Goal: Answer question/provide support: Share knowledge or assist other users

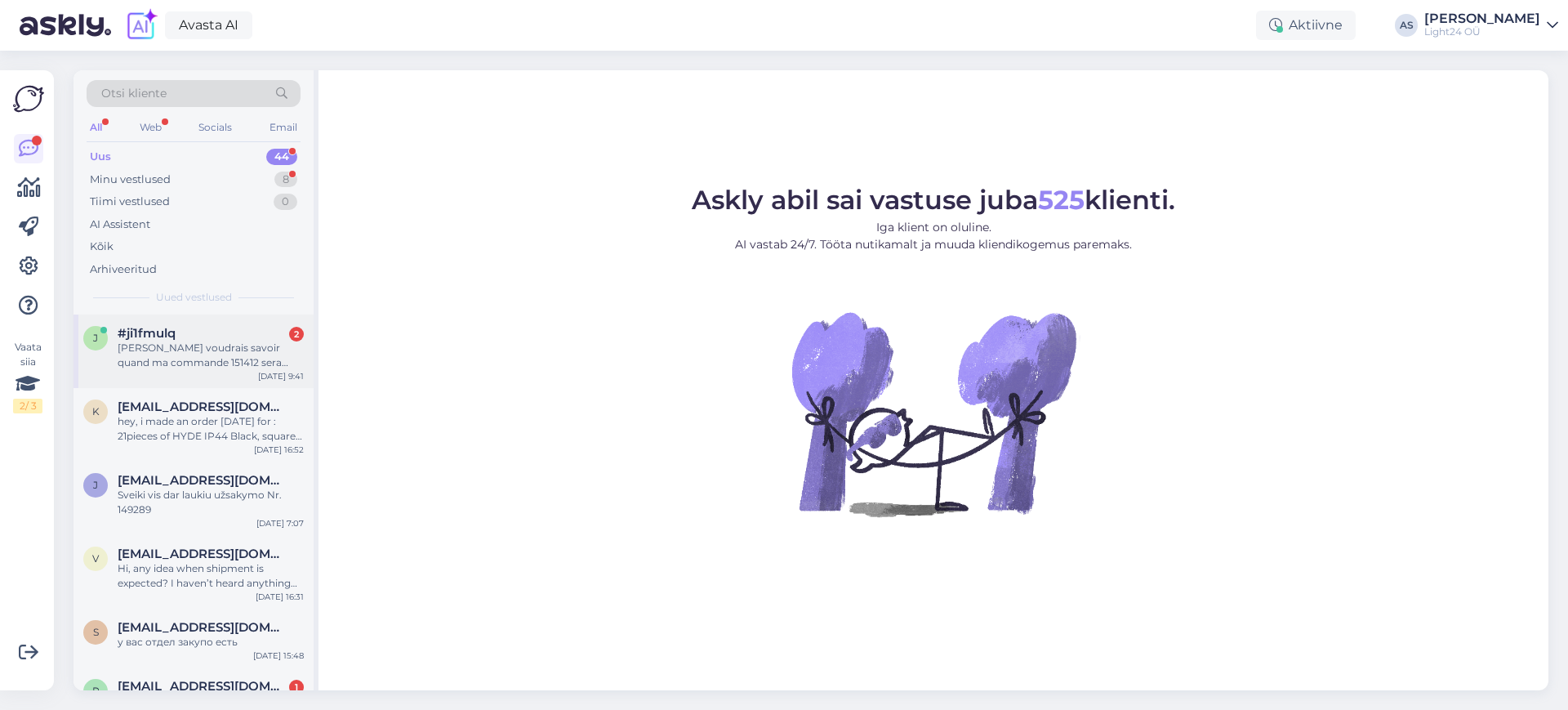
click at [213, 352] on div "[PERSON_NAME] voudrais savoir quand ma commande 151412 sera livrée" at bounding box center [210, 355] width 186 height 29
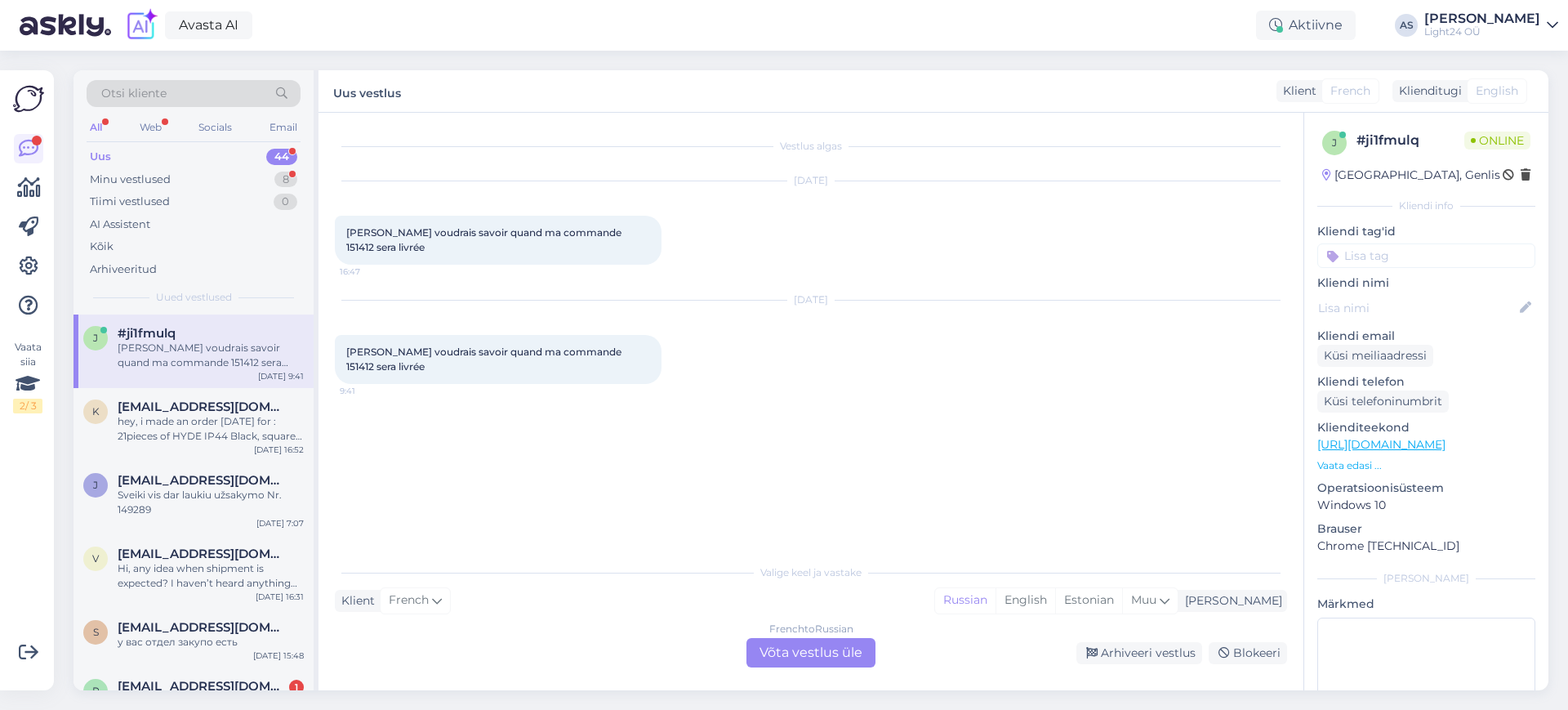
click at [816, 664] on div "French to Russian Võta vestlus üle" at bounding box center [810, 652] width 129 height 29
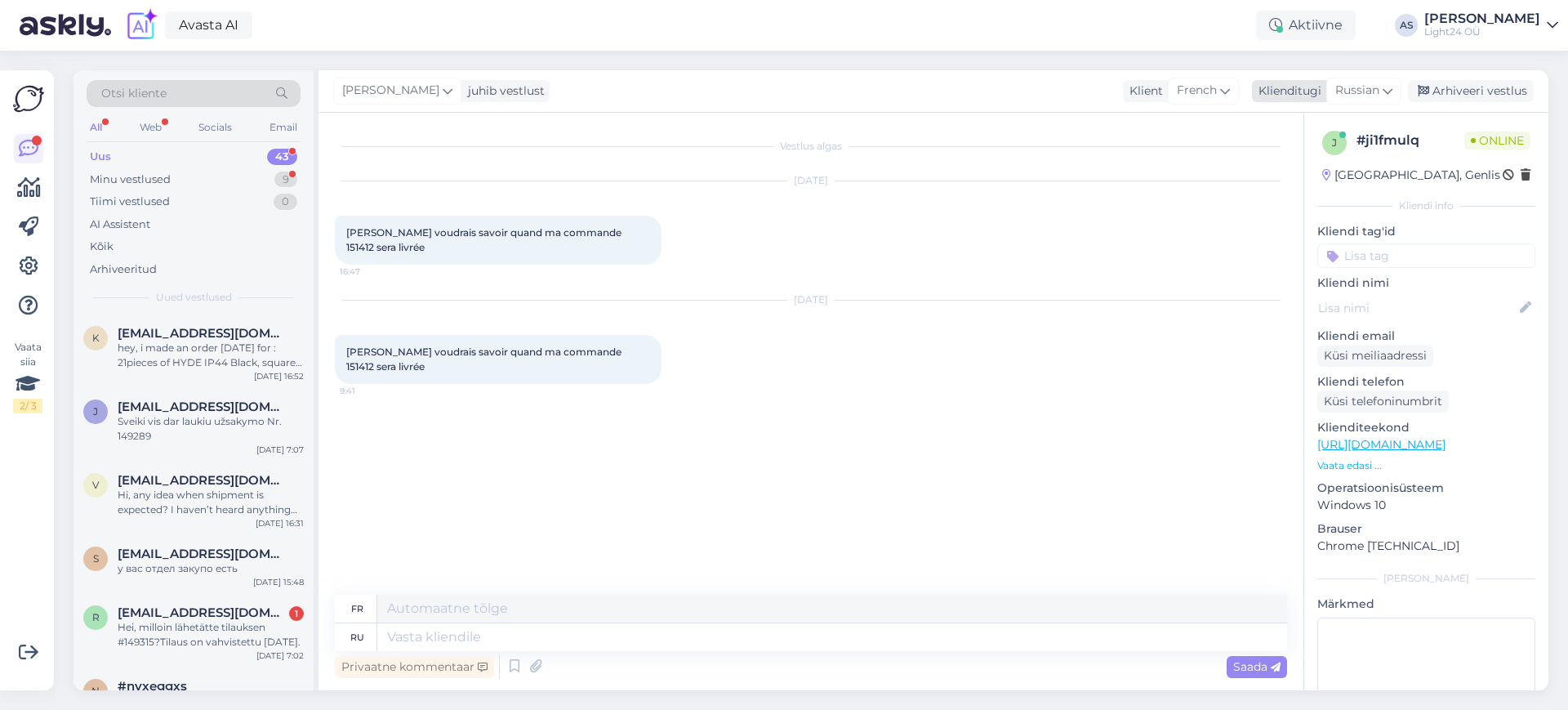
click at [1389, 87] on icon at bounding box center [1387, 90] width 10 height 18
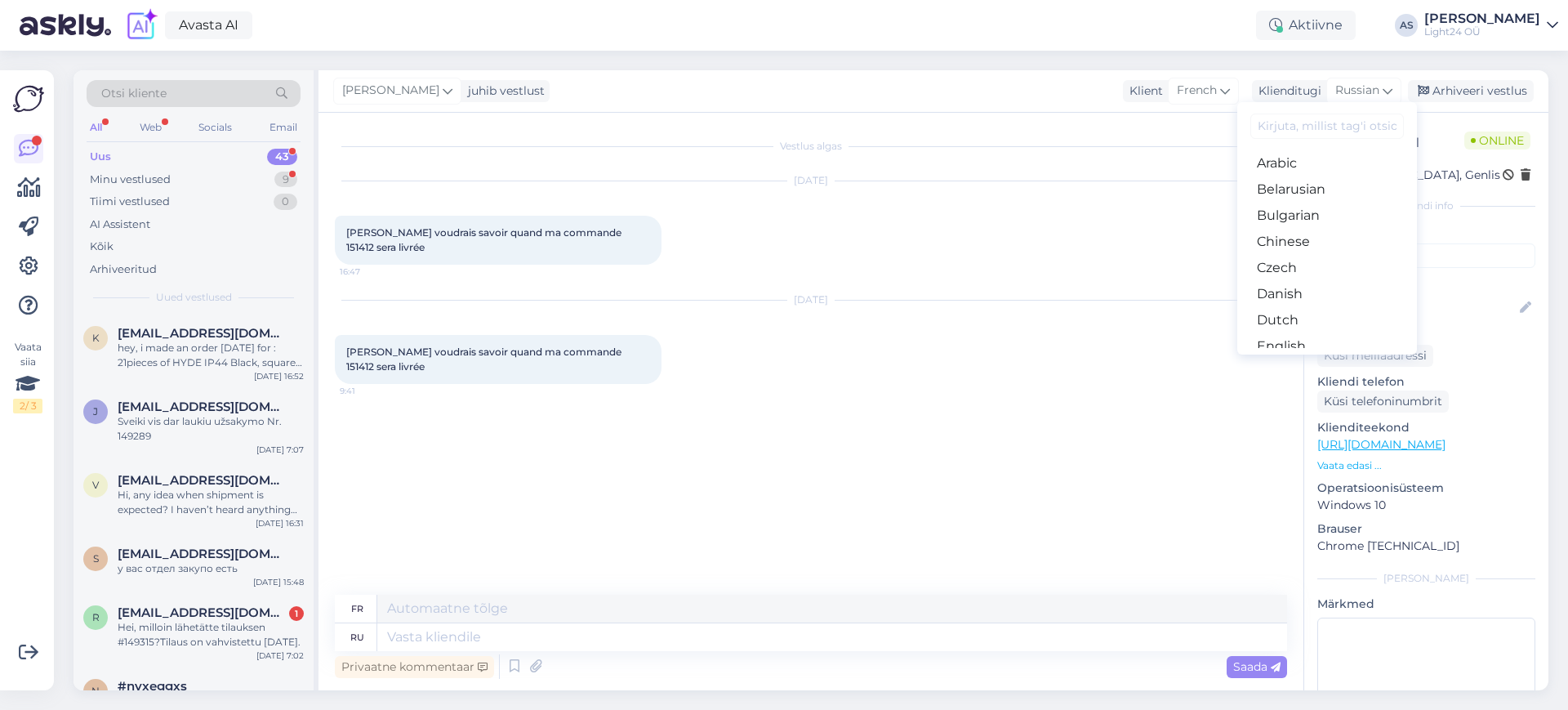
click at [1328, 131] on input at bounding box center [1327, 126] width 154 height 25
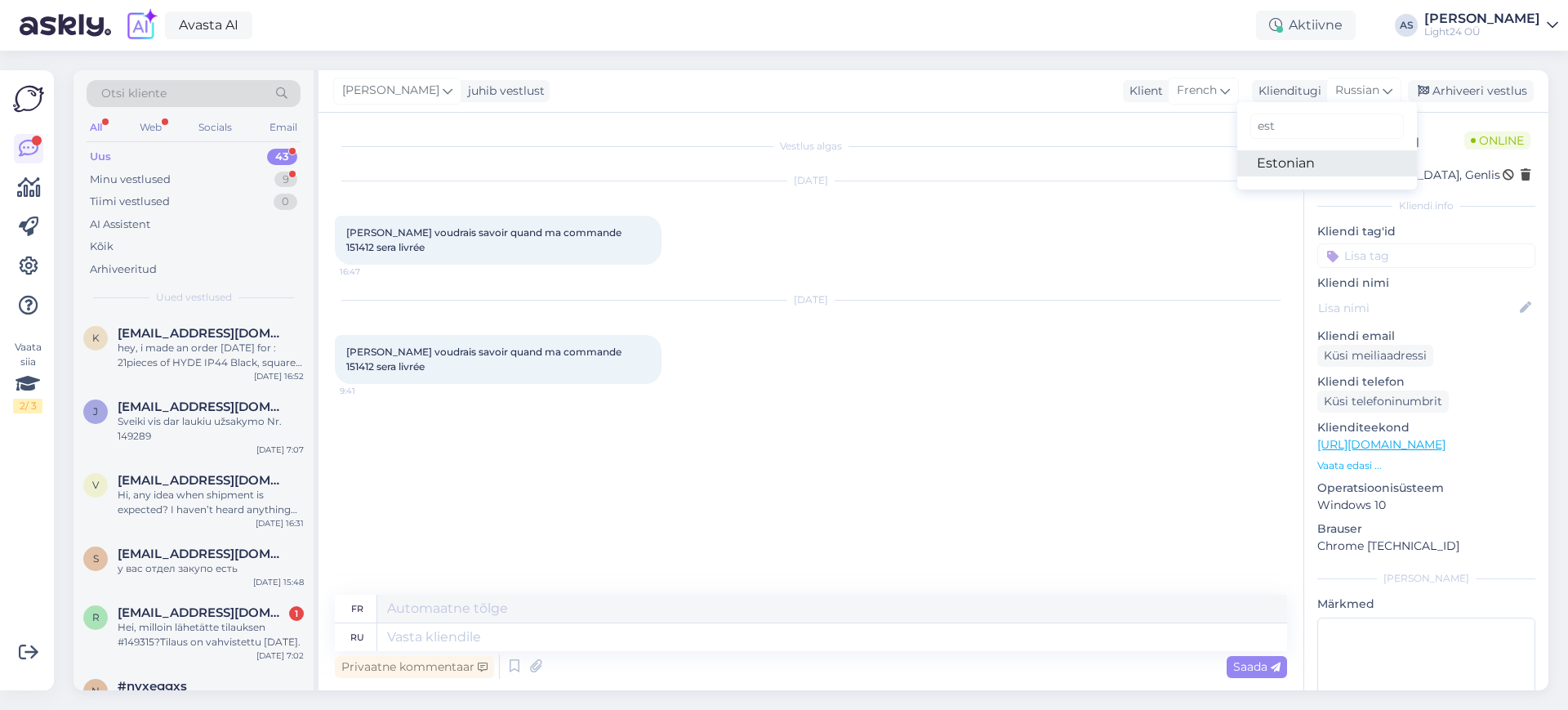
type input "est"
click at [1281, 164] on link "Estonian" at bounding box center [1327, 163] width 180 height 26
click at [864, 638] on textarea at bounding box center [832, 637] width 910 height 28
click at [488, 632] on textarea at bounding box center [832, 637] width 910 height 28
type textarea "Tee"
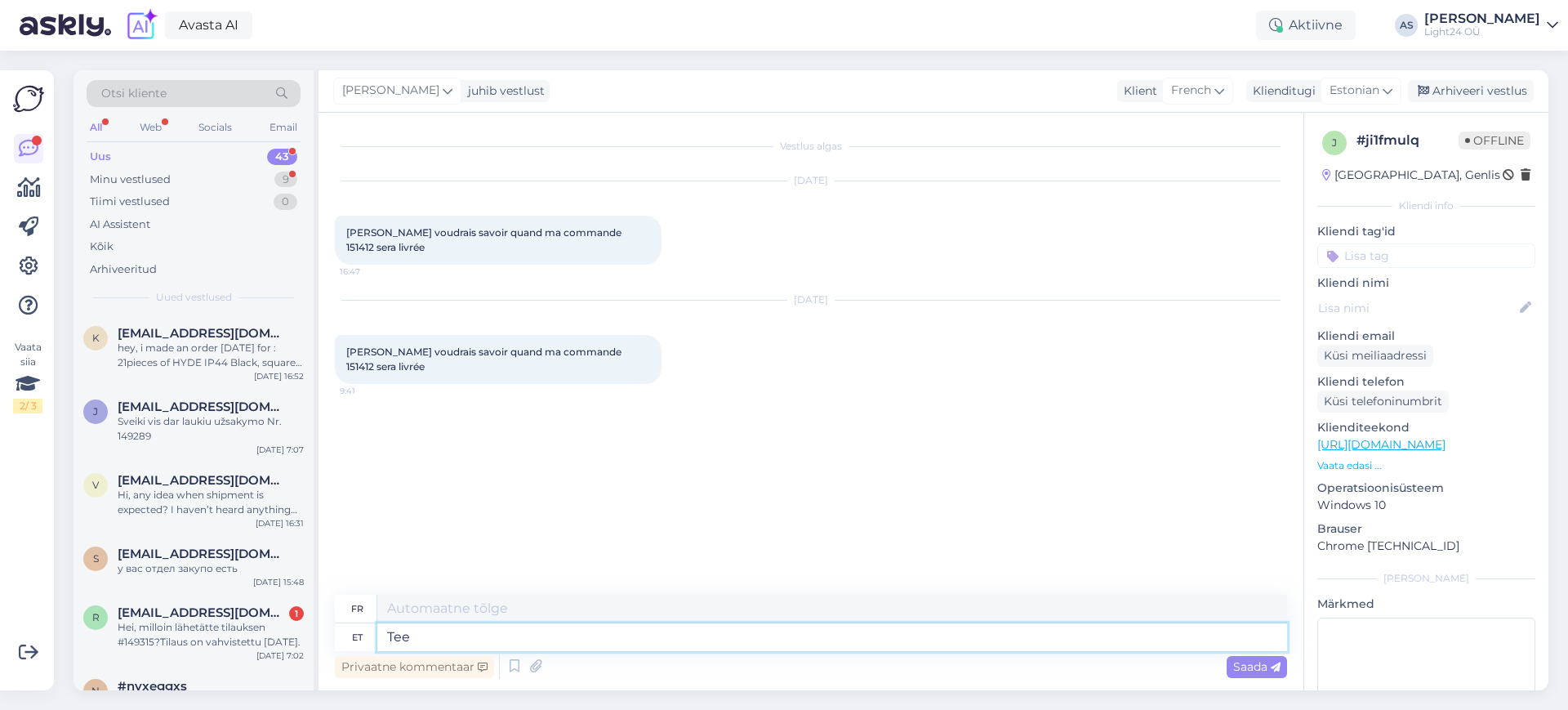
type textarea "Route"
type textarea "Tere,"
type textarea "Bonjour"
type textarea "Tere,"
type textarea "Bonjour,"
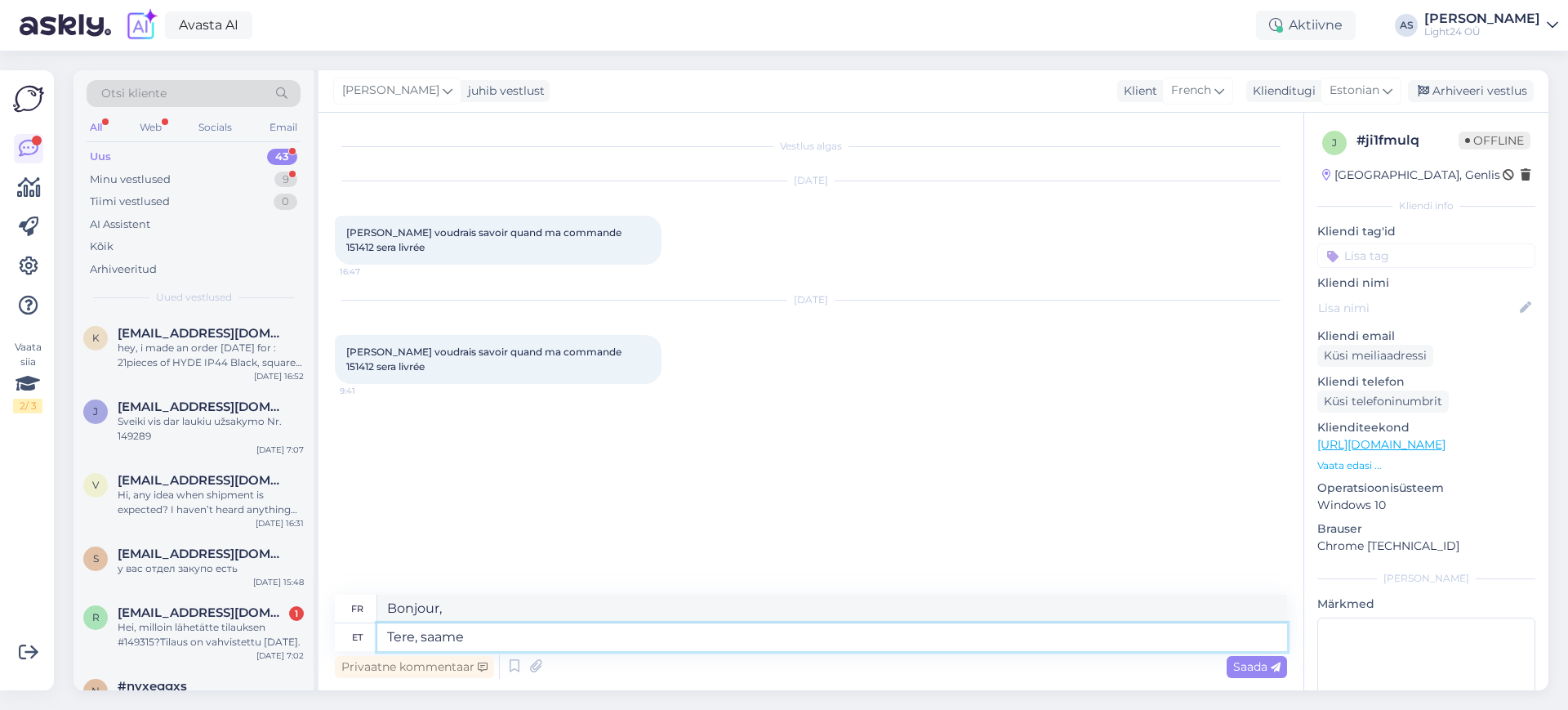
type textarea "Tere, saame"
type textarea "Bonjour, nous pouvons."
type textarea "Tere, saame Areluxist"
type textarea "Bonjour, nous sommes d'Arelux"
type textarea "Tere, saame Areluxist teie p"
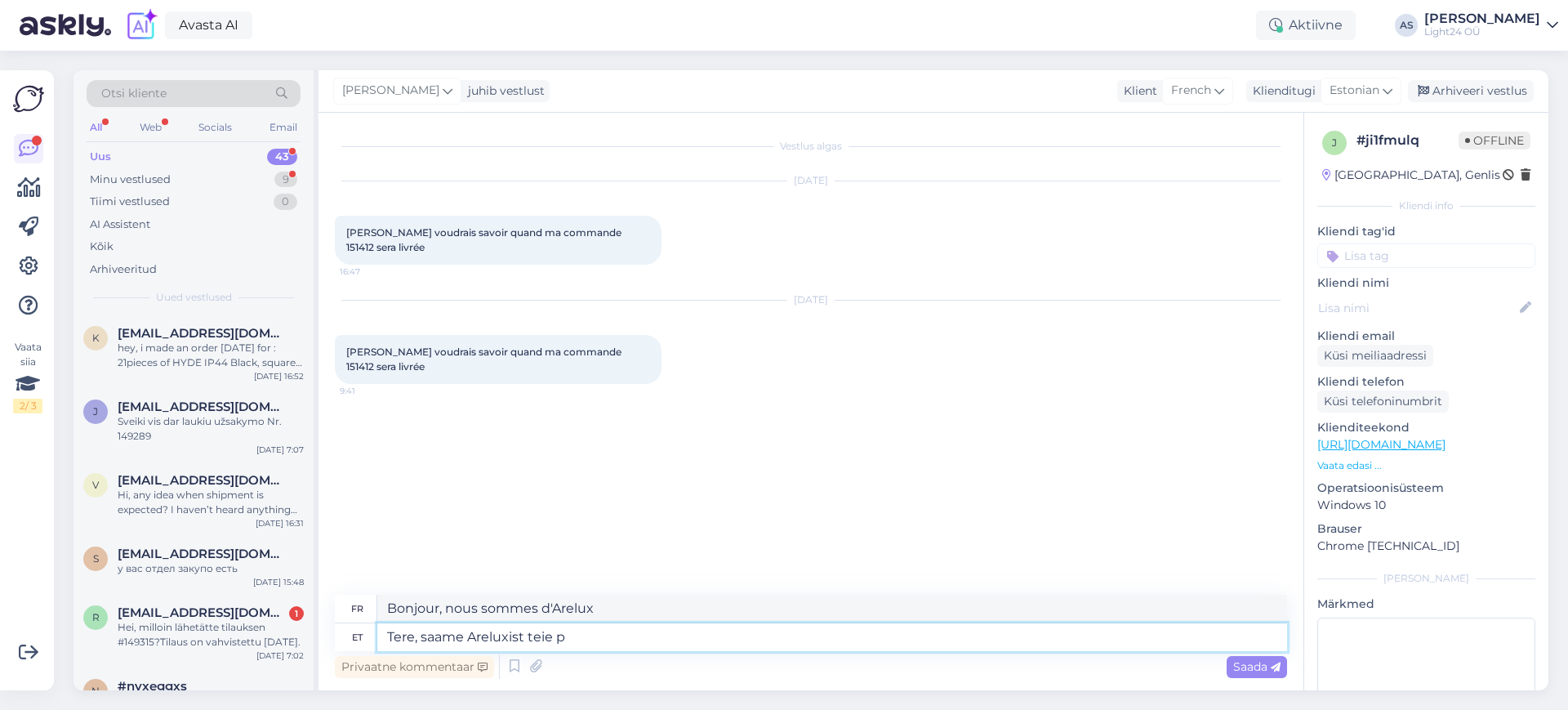
type textarea "Bonjour, nous pouvons obtenir le vôtre chez Arelux."
type textarea "Tere, saame Areluxist teie poolt t"
type textarea "Bonjour, nous pouvons obtenir Arelux chez vous."
type textarea "Tere, saame Areluxist teie poolt tellitud v"
type textarea "Bonjour, nous allons recevoir le produit que vous avez commandé chez Arelux."
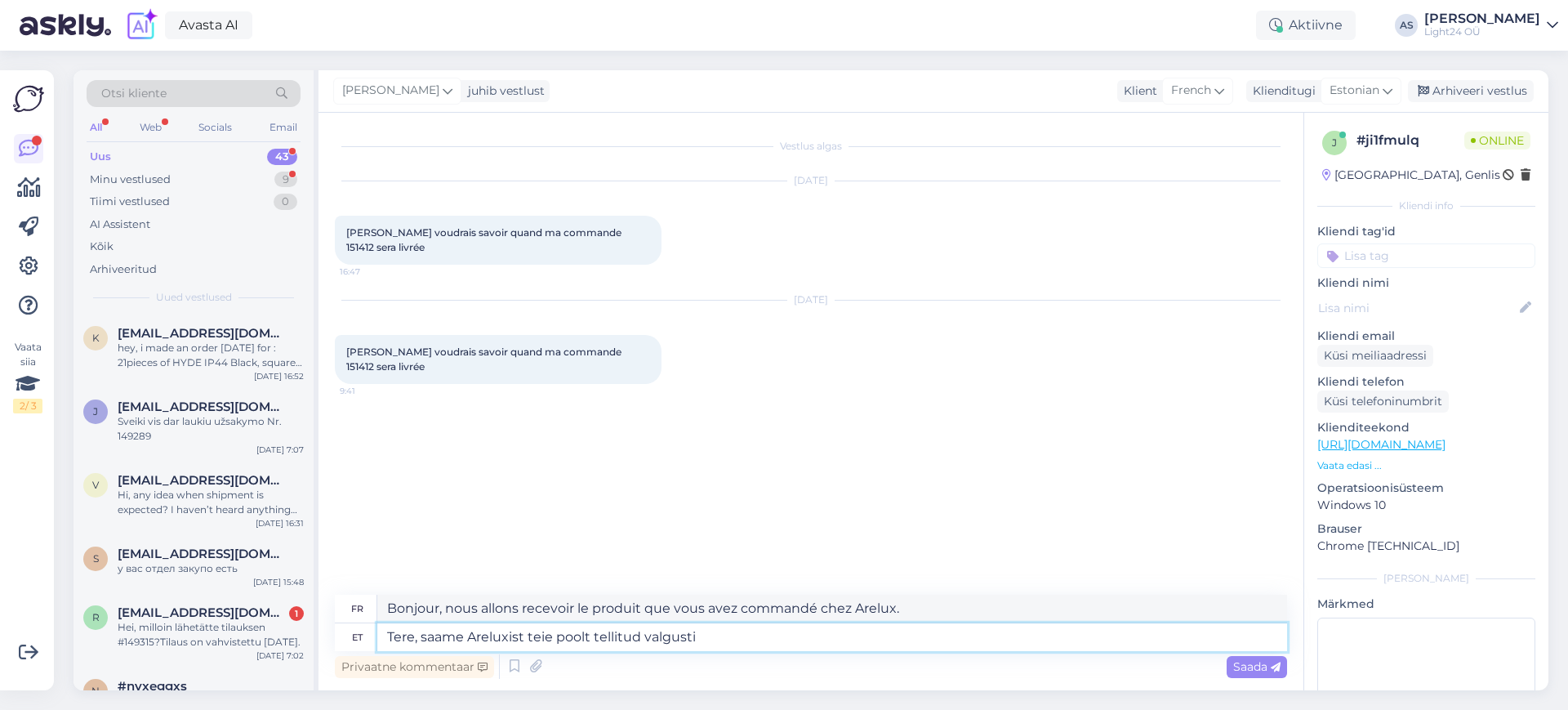
type textarea "Tere, saame Areluxist teie poolt tellitud valgusti k"
type textarea "Bonjour, nous allons bien recevoir le luminaire que vous avez commandé chez Are…"
type textarea "Tere, saame Areluxist teie poolt tellitud valgusti kätte ok"
type textarea "Bonjour, nous allons recevoir le luminaire que vous avez commandé chez Arelux."
type textarea "Tere, saame Areluxist teie poolt tellitud valgusti kätte oktoobri te"
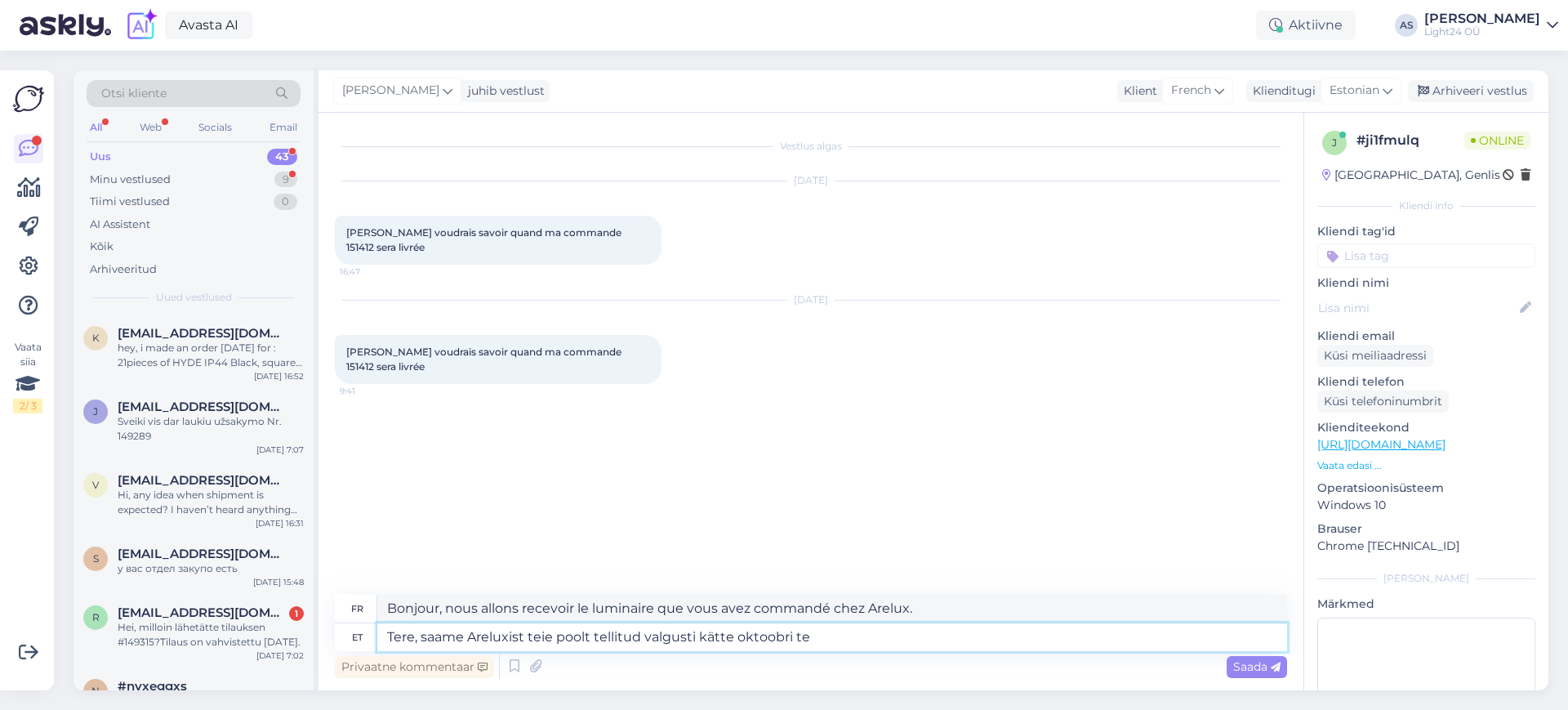
type textarea "Bonjour, nous recevrons le luminaire que vous avez commandé chez Arelux en octo…"
type textarea "Tere, saame Areluxist teie poolt tellitud valgusti kätte oktoobri teisel"
type textarea "Bonjour, nous recevrons le luminaire que vous avez commandé chez Arelux le 2 oc…"
type textarea "Tere, saame Areluxist teie poolt tellitud valgusti kätte oktoobri teisel poolel"
type textarea "Bonjour, nous recevrons le luminaire que vous avez commandé chez Arelux dans la…"
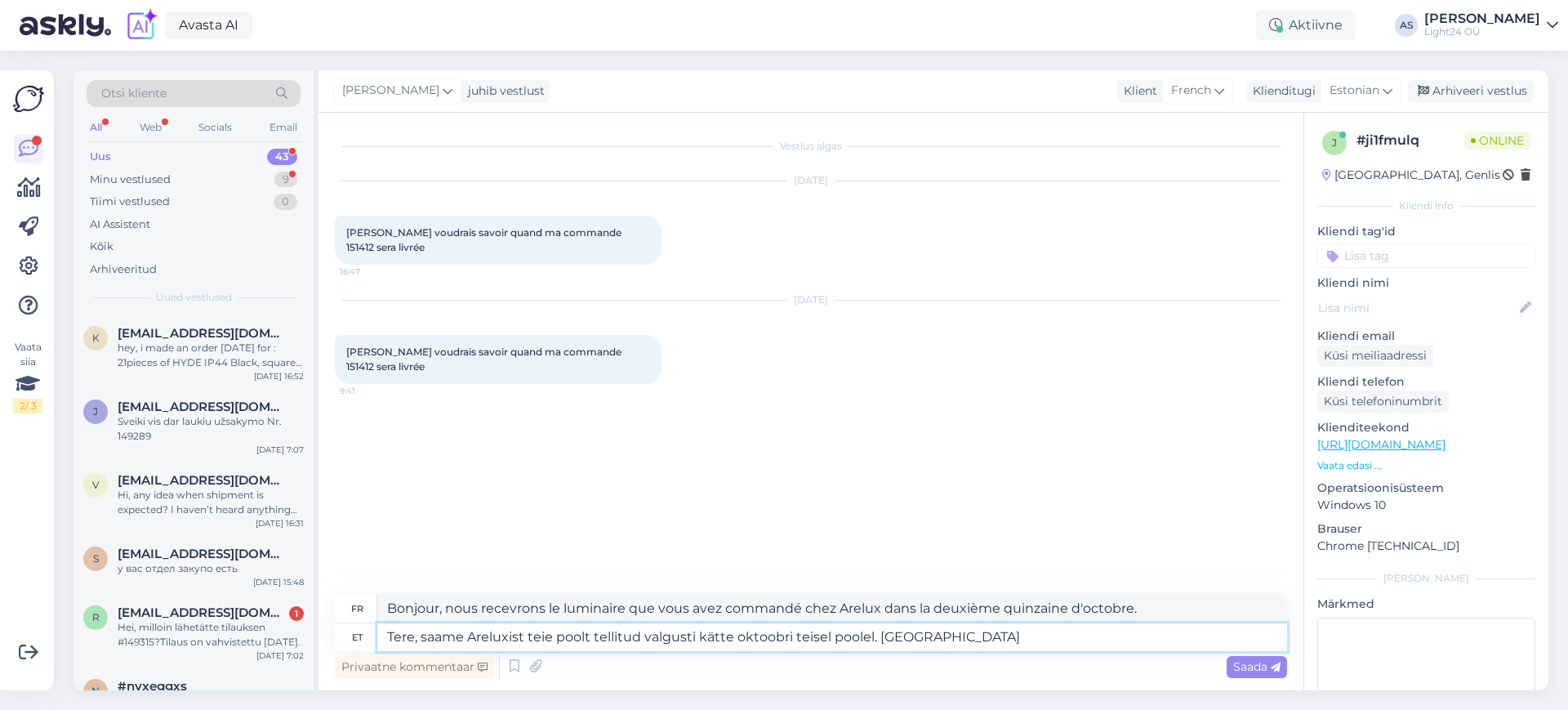
type textarea "Tere, saame Areluxist teie poolt tellitud valgusti kätte oktoobri teisel poolel…"
type textarea "Bonjour, nous recevrons le luminaire que vous avez commandé chez Arelux dans la…"
type textarea "Tere, saame Areluxist teie poolt tellitud valgusti kätte oktoobri teisel poolel…"
type textarea "Bonjour, nous recevrons le luminaire que vous avez commandé chez Arelux dans la…"
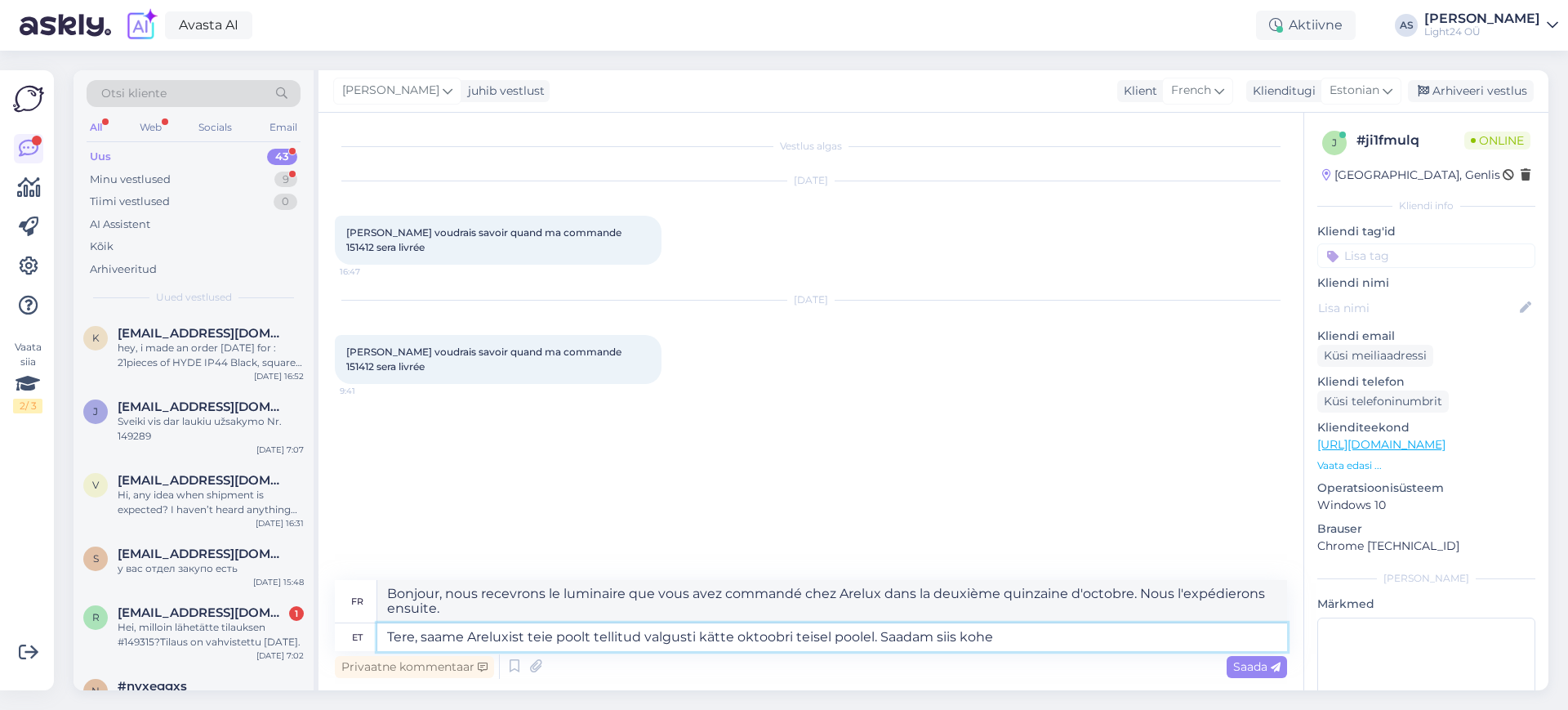
type textarea "Tere, saame Areluxist teie poolt tellitud valgusti kätte oktoobri teisel poolel…"
type textarea "Bonjour, nous recevrons le luminaire que vous avez commandé chez Arelux dans la…"
click at [420, 635] on textarea "Tere, saame Areluxist teie poolt tellitud valgusti kätte oktoobri teisel poolel…" at bounding box center [832, 637] width 910 height 28
click at [1041, 638] on textarea "Tere, saame Areluxist teie poolt tellitud valgusti kätte oktoobri teisel poolel…" at bounding box center [832, 637] width 910 height 28
type textarea "Tere, saame Areluxist teie poolt tellitud valgusti kätte oktoobri teisel poolel…"
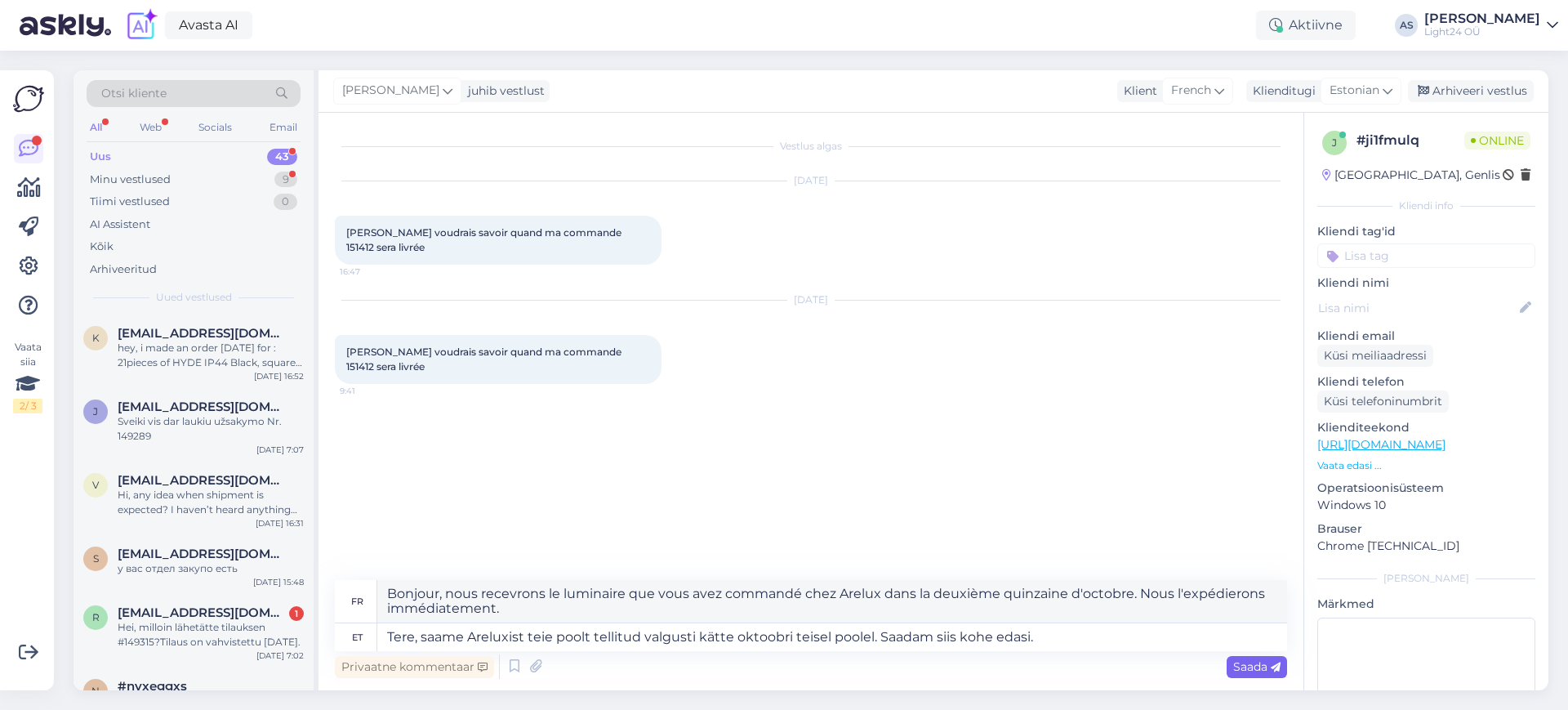
click at [1261, 665] on span "Saada" at bounding box center [1256, 666] width 47 height 14
